Goal: Task Accomplishment & Management: Use online tool/utility

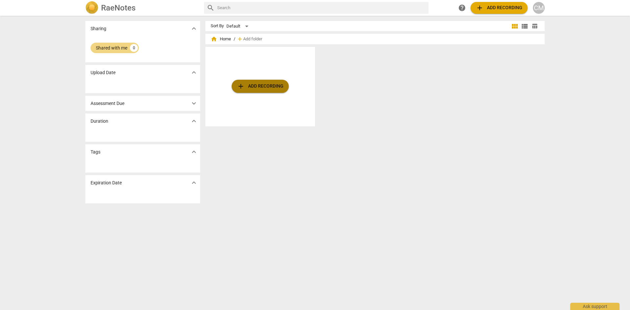
click at [249, 87] on span "add Add recording" at bounding box center [260, 86] width 47 height 8
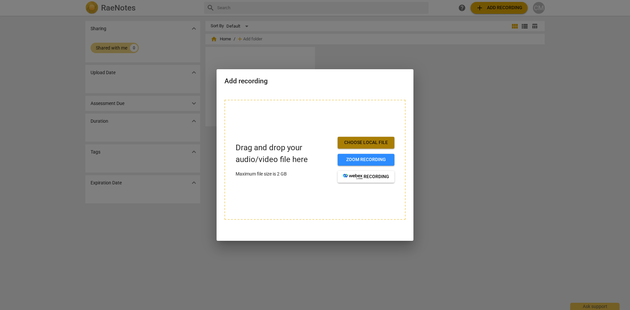
click at [366, 142] on span "Choose local file" at bounding box center [366, 142] width 46 height 7
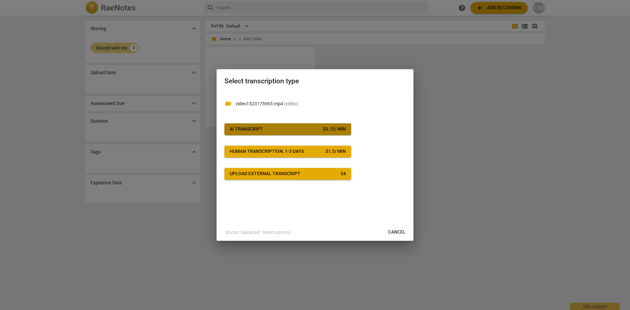
click at [262, 127] on div "AI Transcript" at bounding box center [246, 129] width 33 height 7
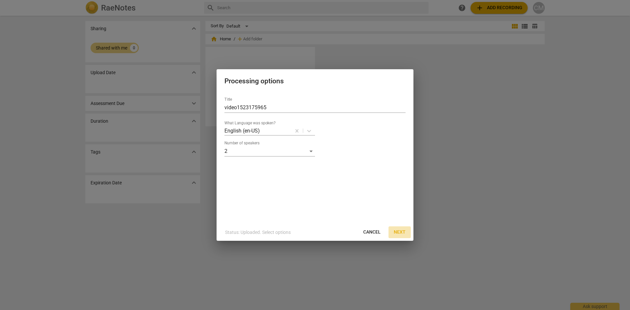
click at [404, 232] on span "Next" at bounding box center [399, 232] width 12 height 7
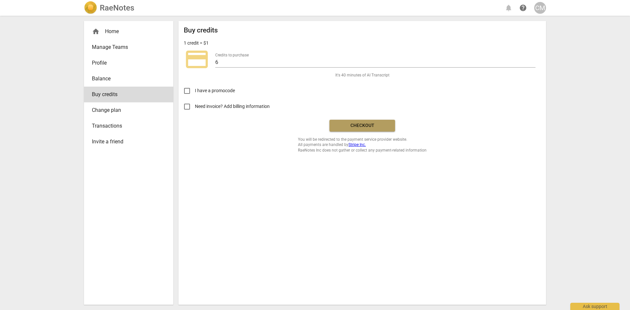
click at [365, 123] on span "Checkout" at bounding box center [361, 125] width 55 height 7
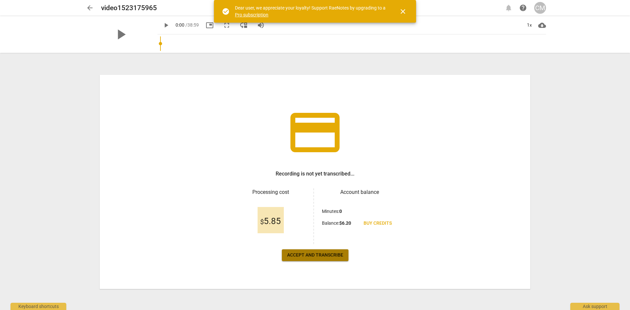
click at [315, 254] on span "Accept and transcribe" at bounding box center [315, 255] width 56 height 7
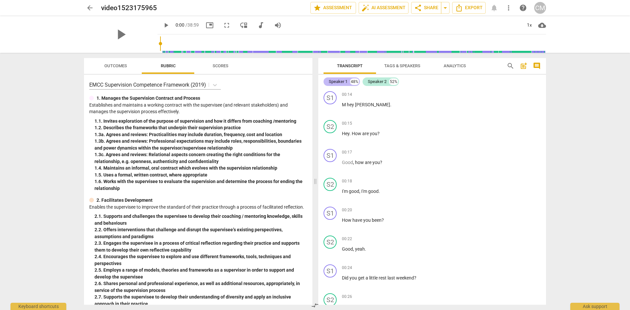
click at [345, 84] on div "Speaker 1" at bounding box center [338, 81] width 19 height 7
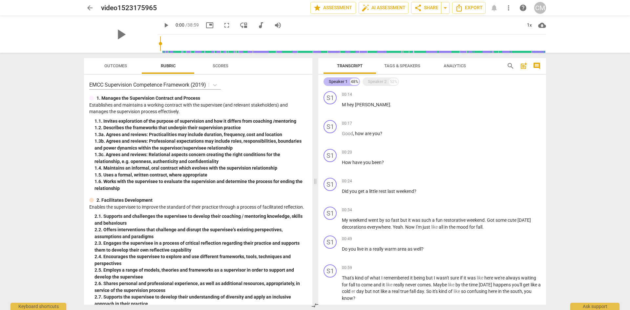
click at [343, 78] on div "Speaker 1" at bounding box center [338, 81] width 19 height 7
drag, startPoint x: 342, startPoint y: 80, endPoint x: 377, endPoint y: 79, distance: 34.4
click at [377, 79] on div "Speaker 1 48% Speaker 2 52%" at bounding box center [431, 81] width 217 height 11
click at [377, 79] on div "Speaker 2" at bounding box center [377, 81] width 19 height 7
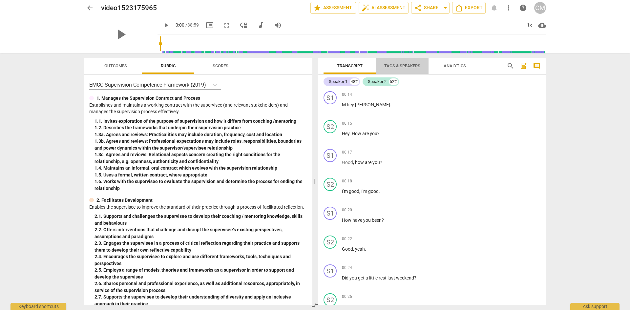
click at [408, 64] on span "Tags & Speakers" at bounding box center [402, 65] width 36 height 5
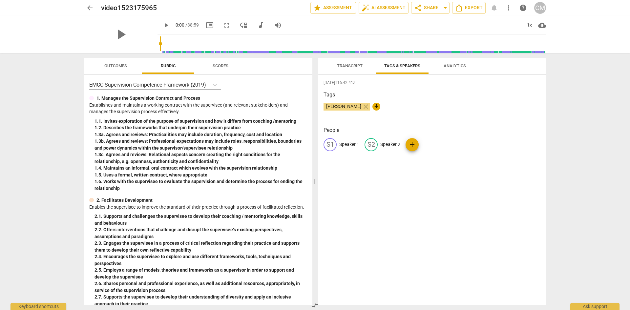
click at [348, 143] on p "Speaker 1" at bounding box center [349, 144] width 20 height 7
type input "[PERSON_NAME]"
click at [436, 141] on p "Speaker 2" at bounding box center [433, 144] width 20 height 7
type input "[PERSON_NAME]"
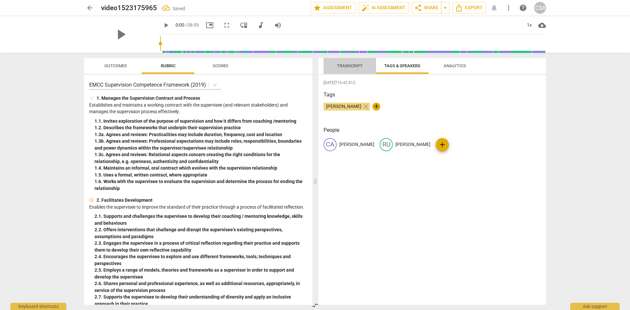
click at [354, 69] on span "Transcript" at bounding box center [349, 66] width 41 height 9
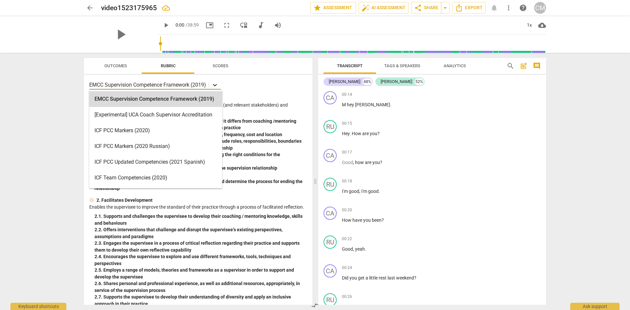
click at [215, 84] on icon at bounding box center [214, 85] width 7 height 7
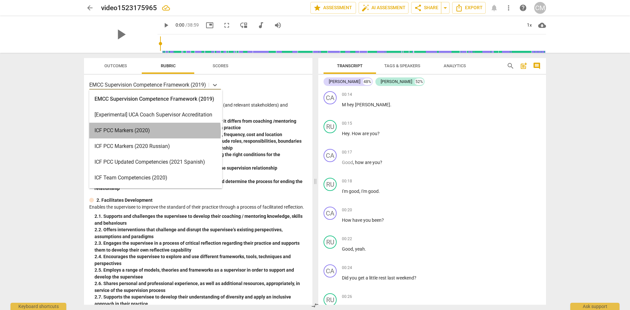
click at [127, 132] on div "ICF PCC Markers (2020)" at bounding box center [155, 131] width 133 height 16
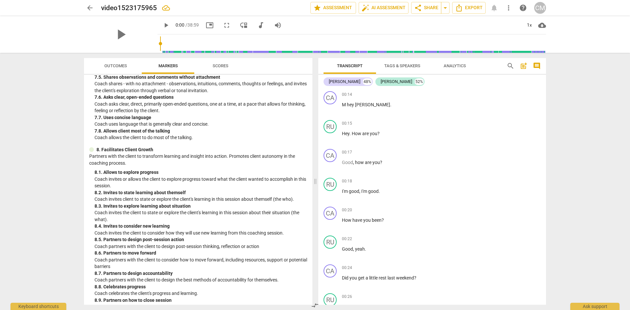
scroll to position [661, 0]
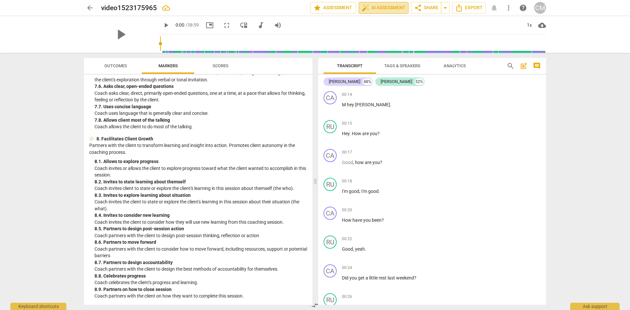
click at [380, 10] on span "auto_fix_high AI Assessment" at bounding box center [383, 8] width 44 height 8
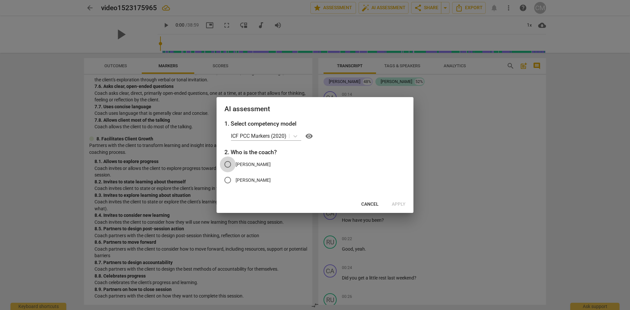
click at [229, 164] on input "[PERSON_NAME]" at bounding box center [228, 164] width 16 height 16
radio input "true"
click at [370, 202] on span "Cancel" at bounding box center [369, 204] width 17 height 7
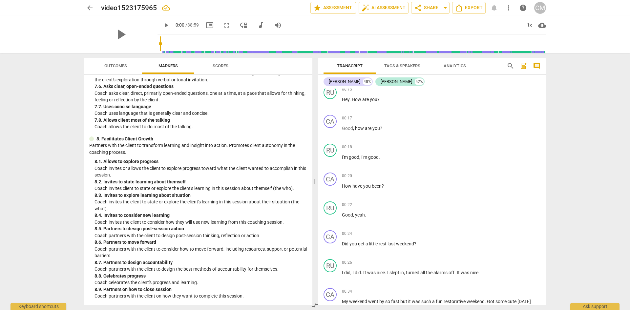
scroll to position [0, 0]
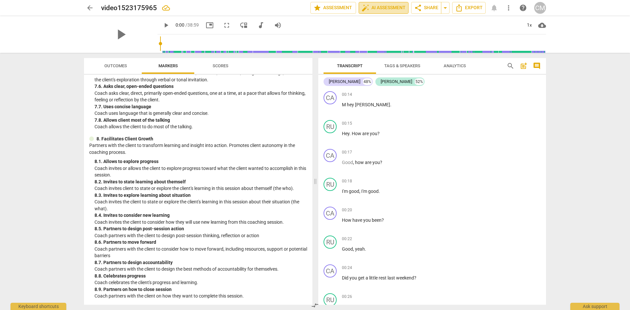
click at [394, 10] on span "auto_fix_high AI Assessment" at bounding box center [383, 8] width 44 height 8
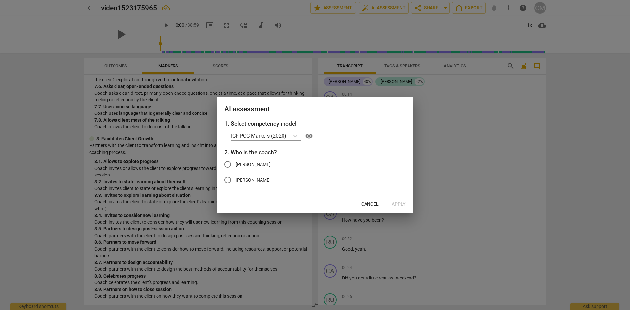
click at [243, 161] on span "[PERSON_NAME]" at bounding box center [252, 164] width 35 height 7
click at [235, 161] on input "[PERSON_NAME]" at bounding box center [228, 164] width 16 height 16
radio input "true"
click at [399, 203] on span "Apply" at bounding box center [399, 204] width 14 height 7
